Goal: Transaction & Acquisition: Download file/media

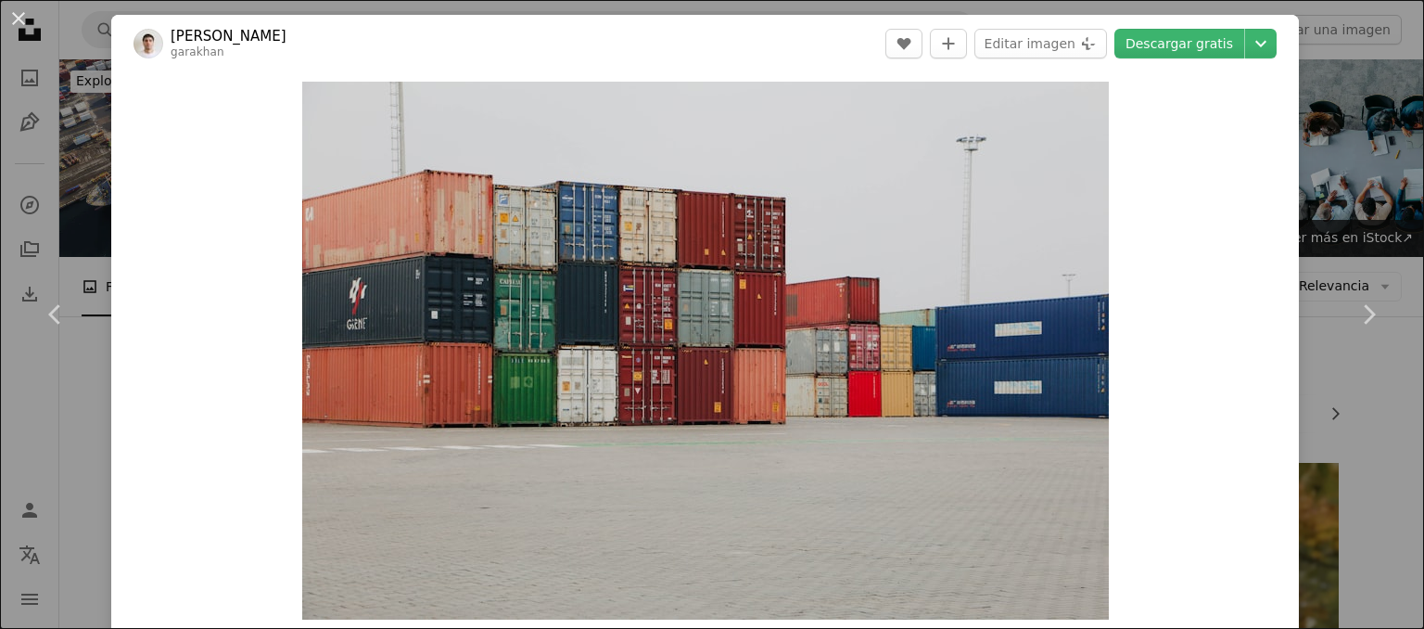
scroll to position [278, 0]
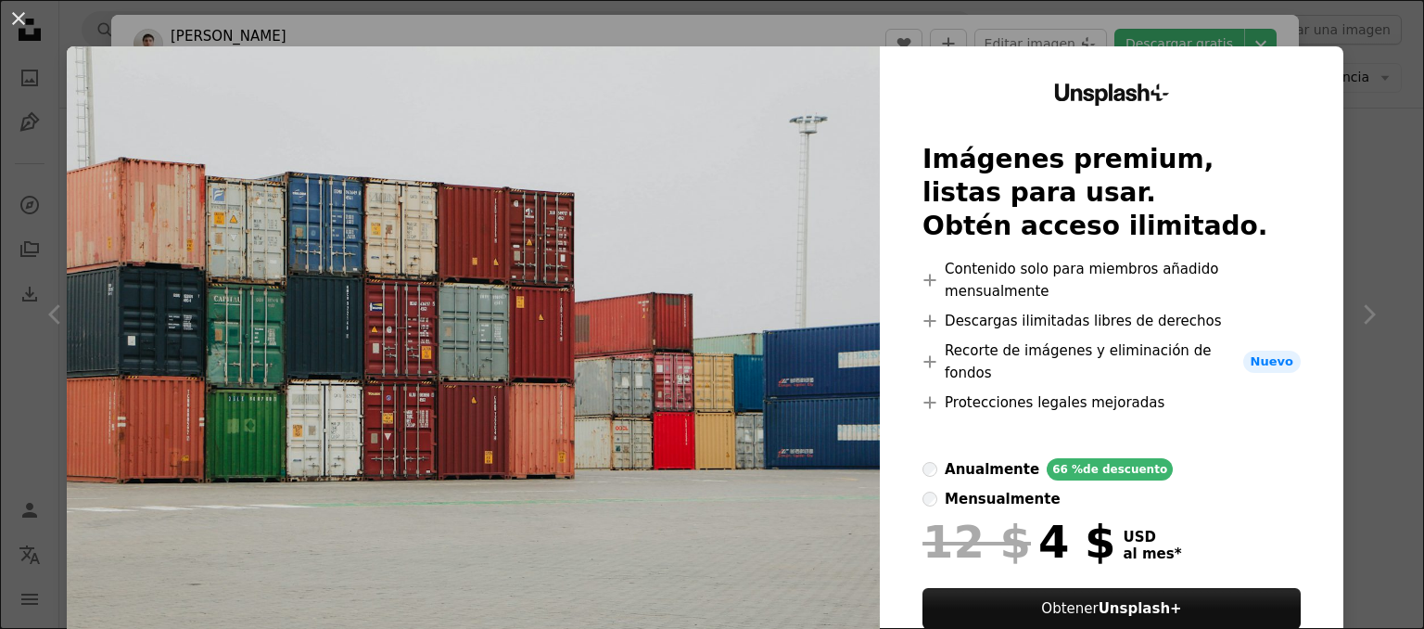
click at [1343, 60] on div "An X shape Unsplash+ Imágenes premium, listas para usar. Obtén acceso ilimitado…" at bounding box center [712, 314] width 1424 height 629
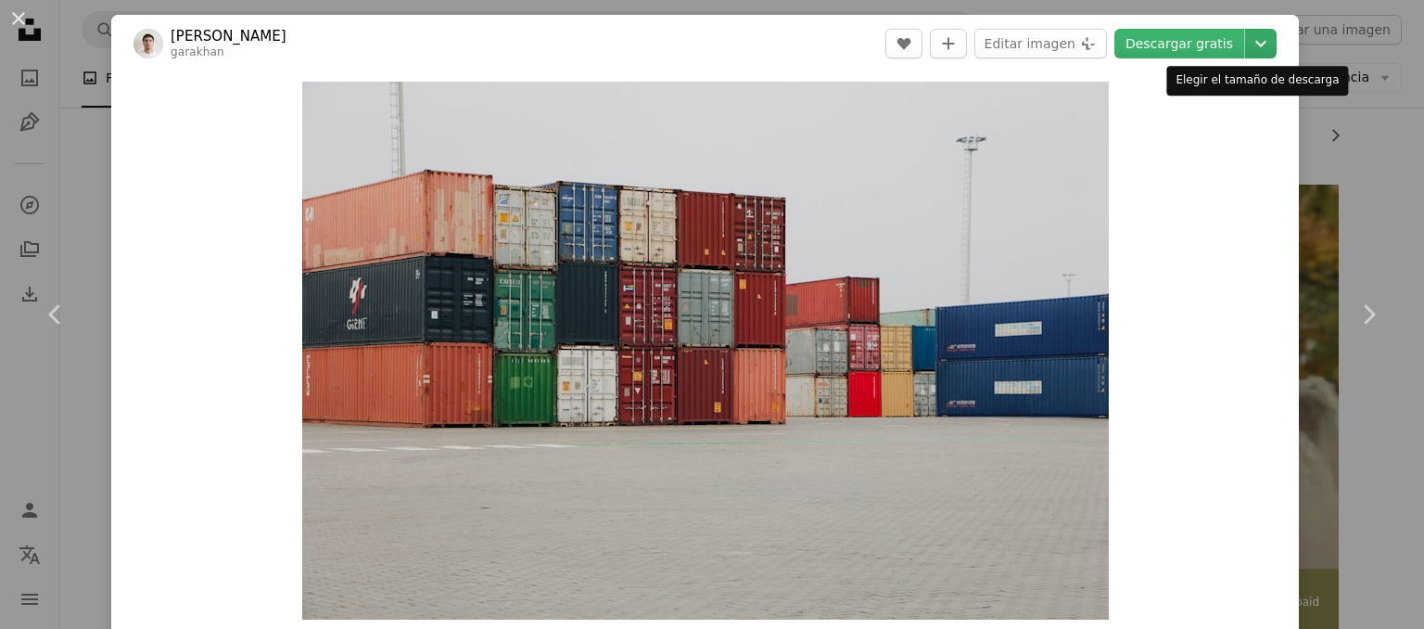
click at [1257, 48] on icon "Chevron down" at bounding box center [1261, 43] width 30 height 22
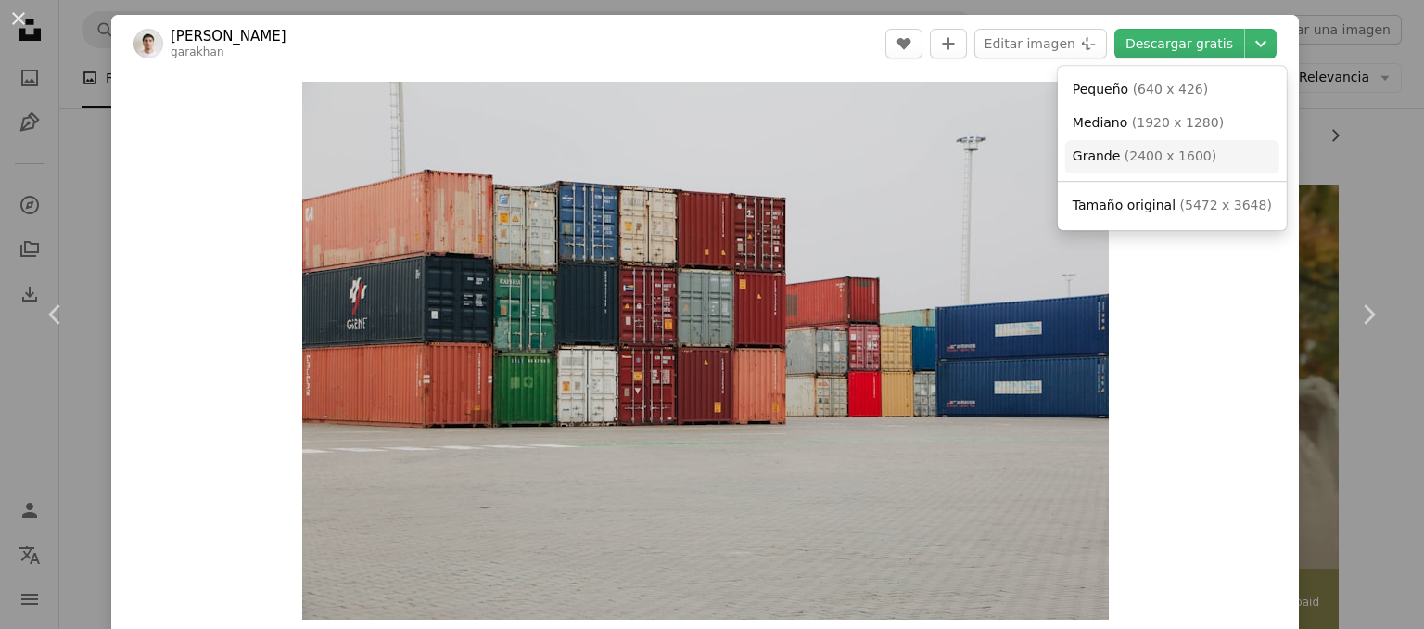
click at [1208, 168] on link "Grande ( 2400 x 1600 )" at bounding box center [1172, 156] width 214 height 33
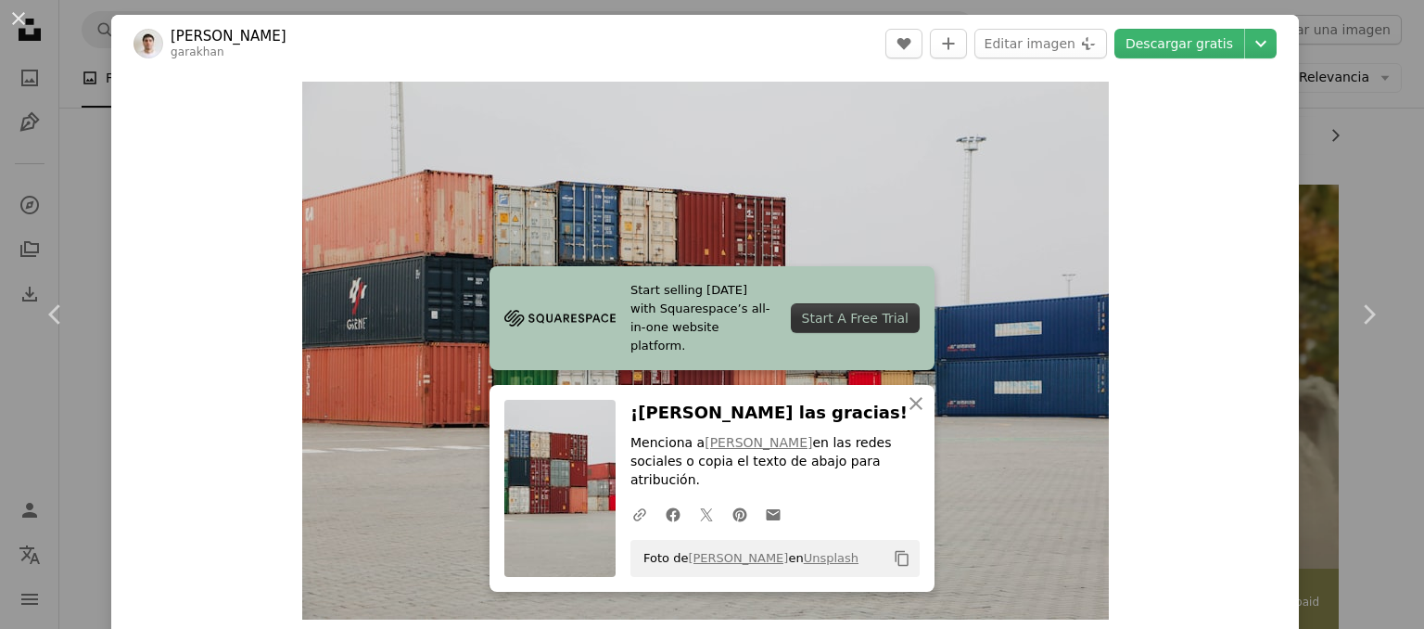
drag, startPoint x: 1319, startPoint y: 83, endPoint x: 1227, endPoint y: 8, distance: 118.0
click at [1319, 82] on div "An X shape Chevron left Chevron right Start selling [DATE] with Squarespace’s a…" at bounding box center [712, 314] width 1424 height 629
